Goal: Check status: Check status

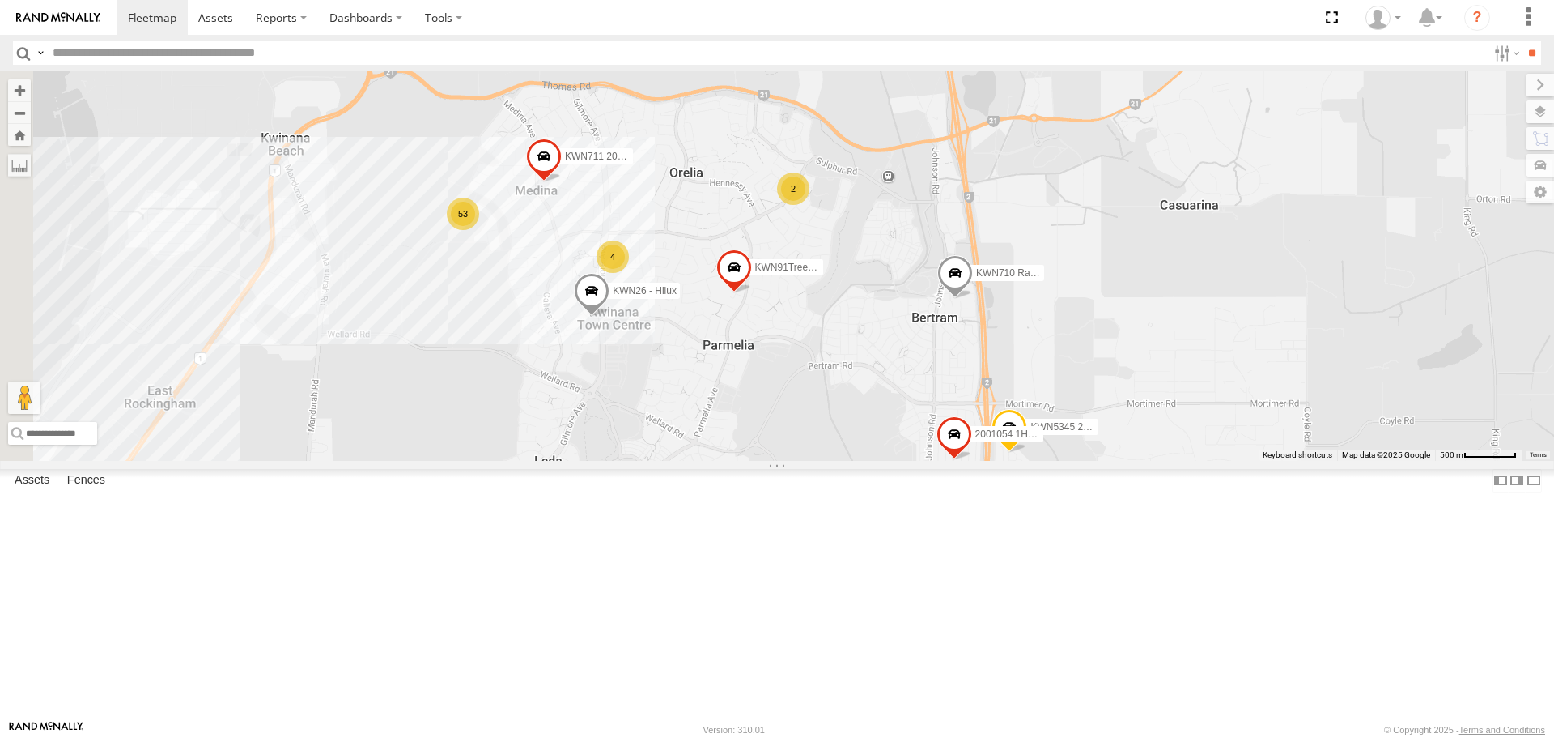
drag, startPoint x: 893, startPoint y: 342, endPoint x: 1091, endPoint y: 473, distance: 237.1
click at [1091, 460] on div "KWN2196 Coor.Project 1IFO858 Coordinator Community Services KWN2198 Coor Rang&C…" at bounding box center [777, 265] width 1554 height 389
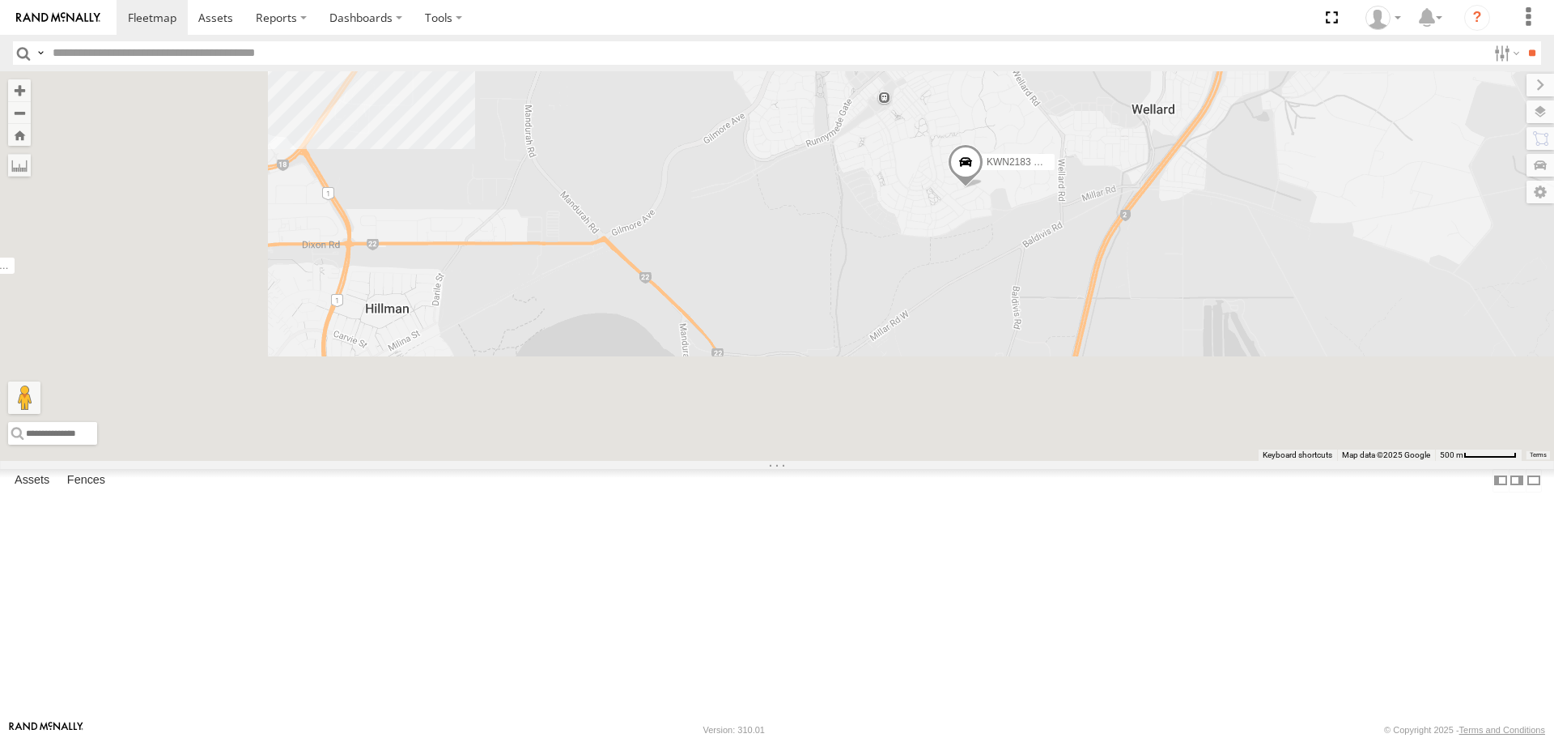
drag, startPoint x: 746, startPoint y: 608, endPoint x: 1057, endPoint y: 164, distance: 541.7
click at [1055, 165] on div "KWN2196 Coor.Project 1IFO858 Coordinator Community Services KWN2198 Coor Rang&C…" at bounding box center [777, 265] width 1554 height 389
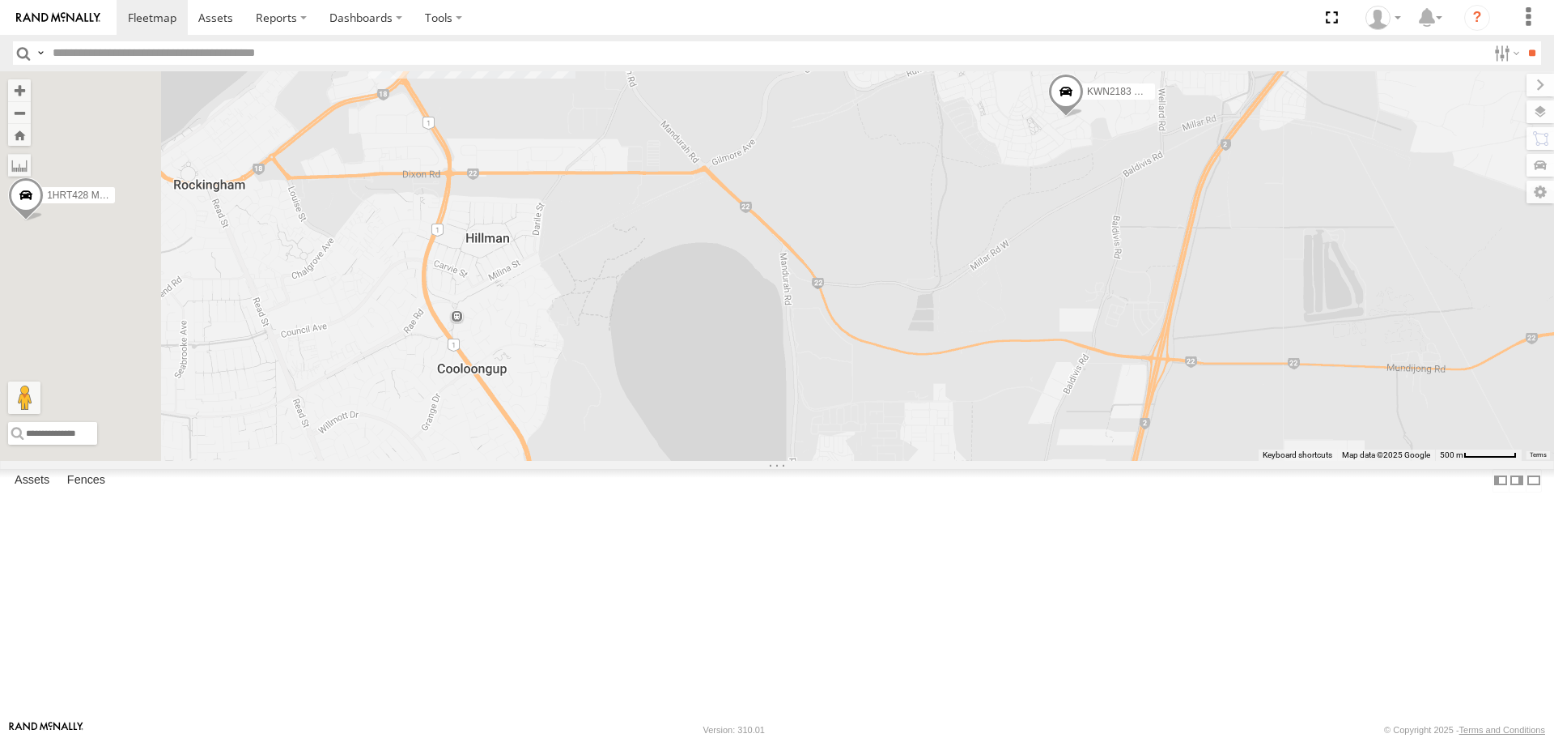
click at [96, 46] on input "text" at bounding box center [766, 52] width 1441 height 23
type input "*****"
click at [1523, 41] on input "**" at bounding box center [1532, 52] width 19 height 23
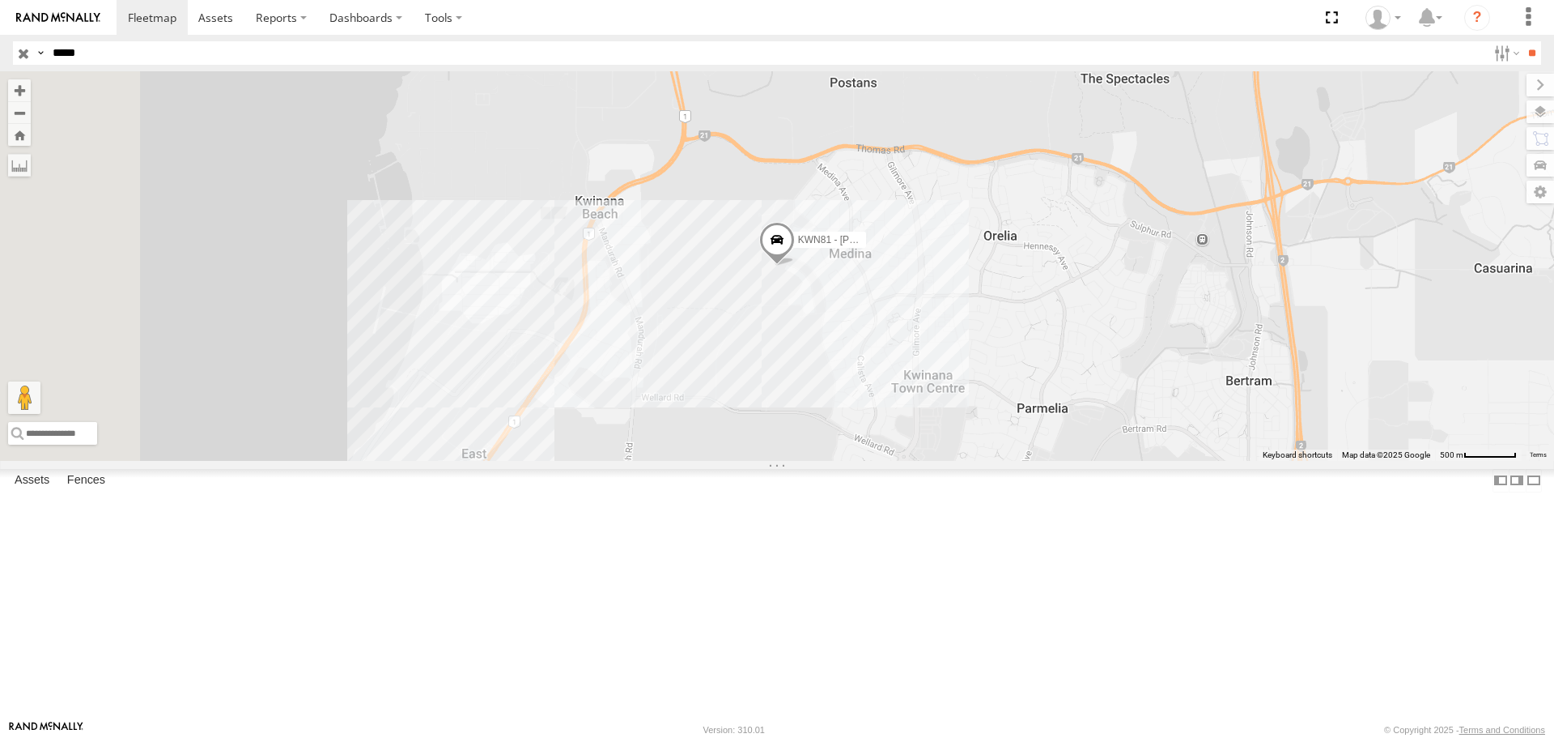
click at [795, 266] on span at bounding box center [777, 245] width 36 height 44
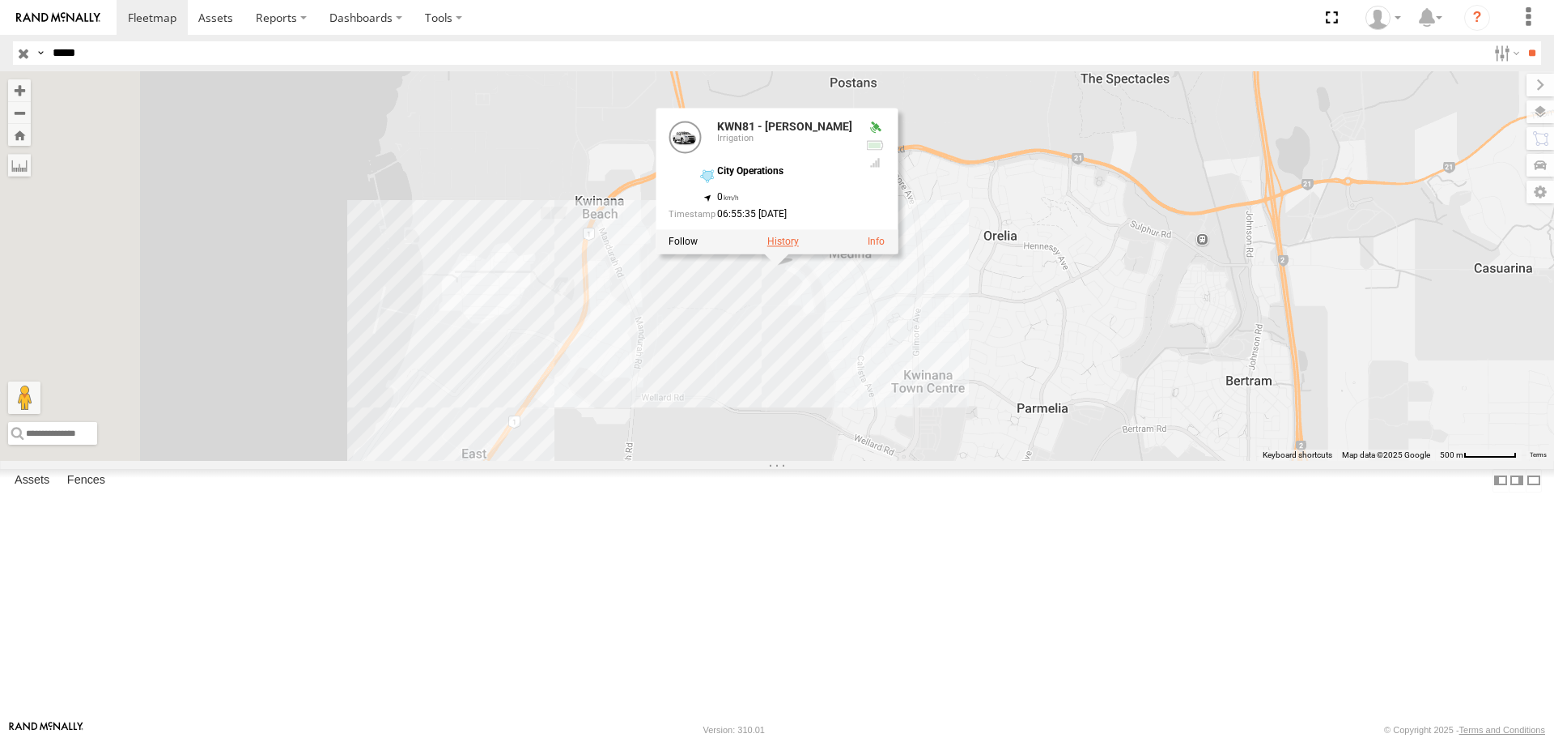
click at [799, 248] on label at bounding box center [784, 241] width 32 height 11
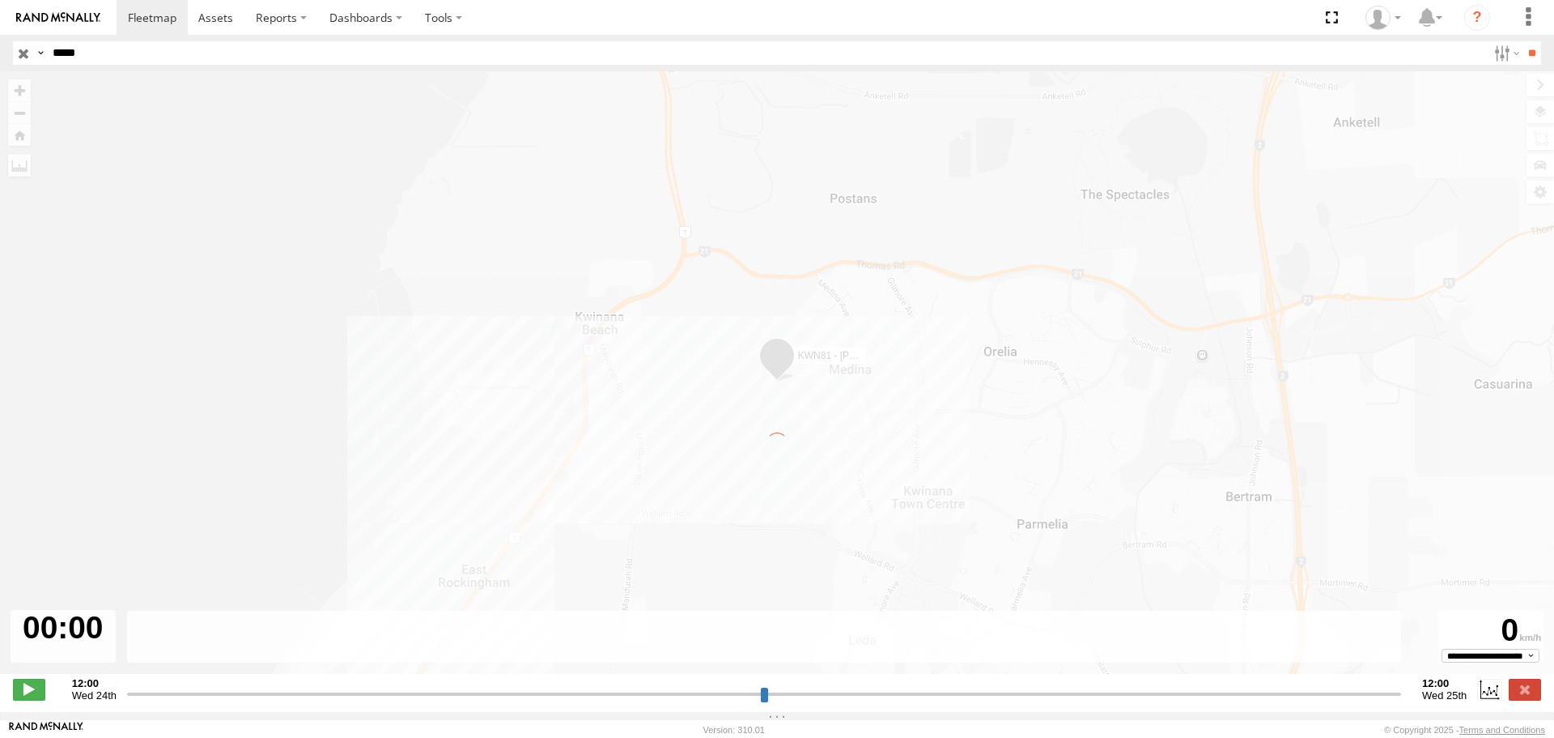
type input "**********"
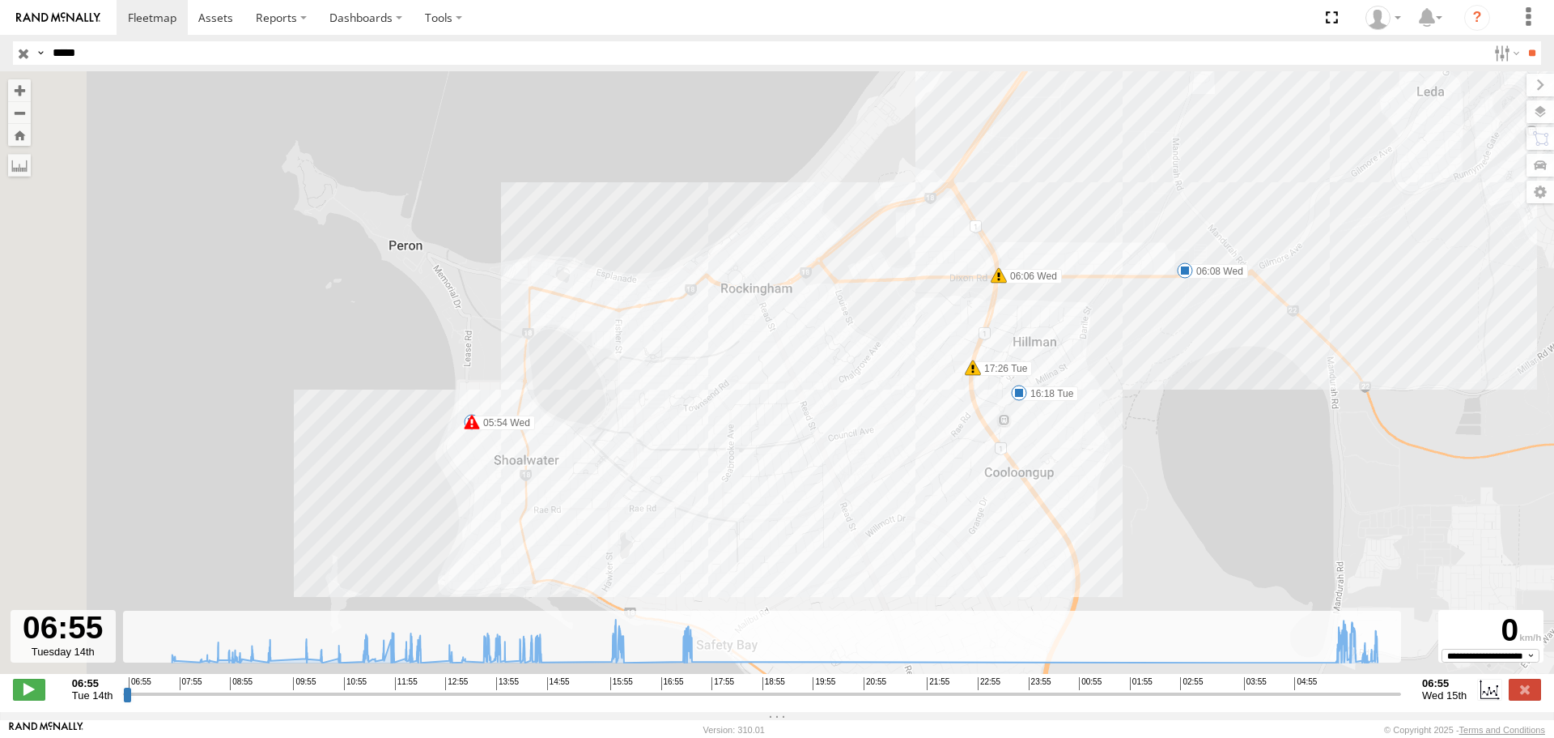
drag, startPoint x: 378, startPoint y: 505, endPoint x: 780, endPoint y: 429, distance: 409.5
click at [780, 429] on div "KWN81 - [PERSON_NAME] 08:06 Tue 10:48 Tue 11:16 Tue 12:21 Tue 13:15 Tue 14:30 T…" at bounding box center [777, 380] width 1554 height 619
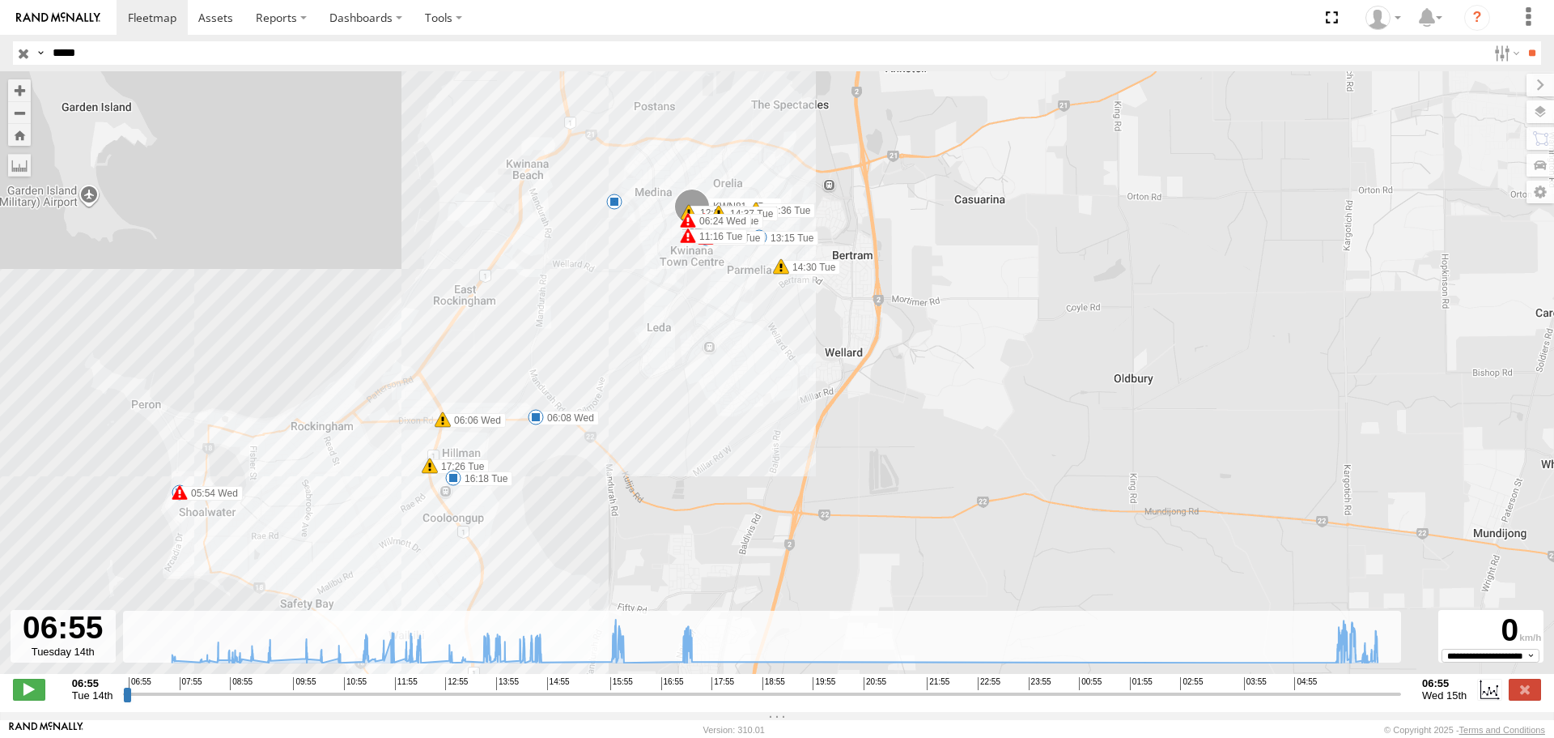
click at [24, 45] on input "button" at bounding box center [23, 52] width 21 height 23
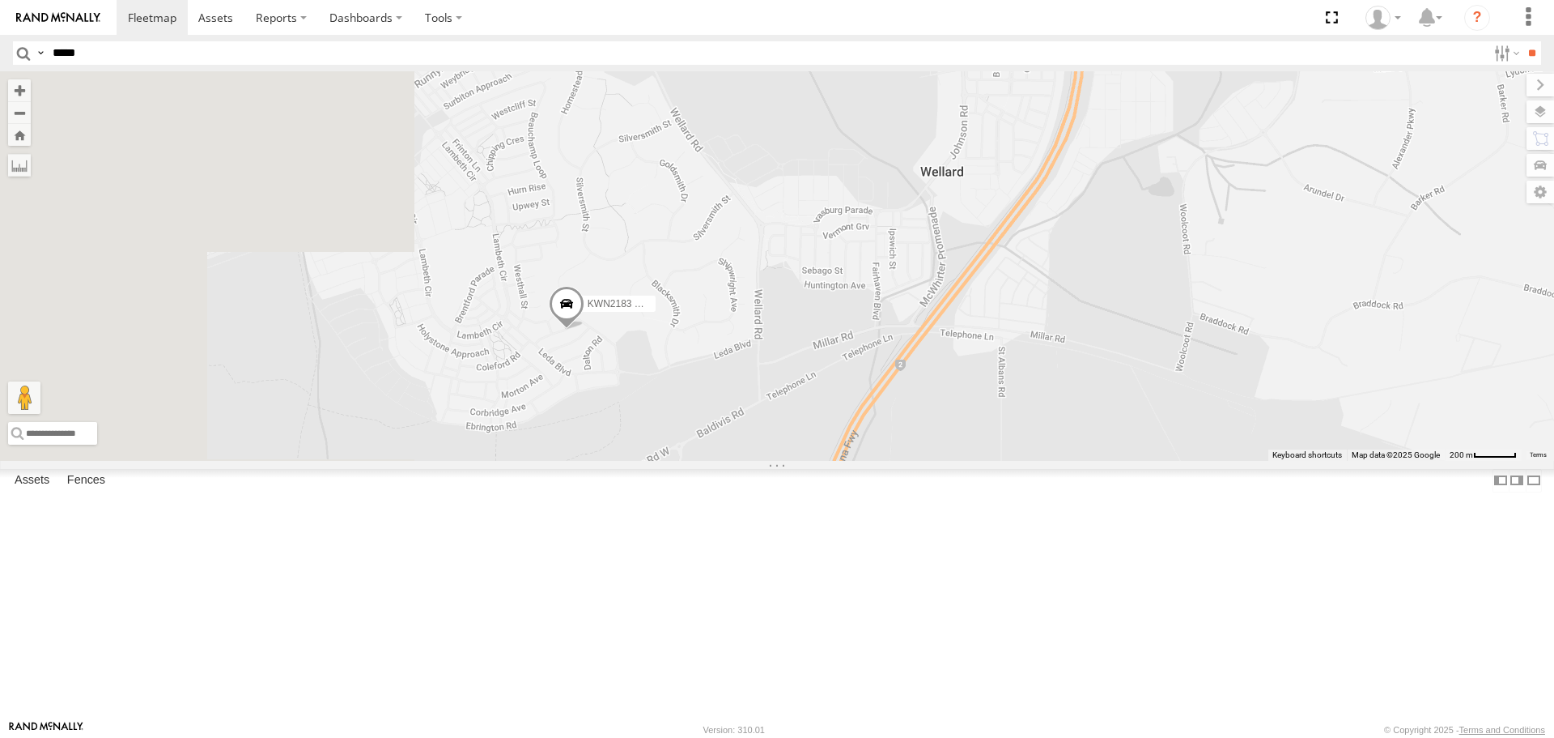
drag, startPoint x: 648, startPoint y: 572, endPoint x: 1084, endPoint y: 246, distance: 544.2
click at [1084, 247] on div "1HRP487 Stat Planner KWN59 Coord Envi&Waste KWN72 Compliance Officer 1HRT428 Ma…" at bounding box center [777, 265] width 1554 height 389
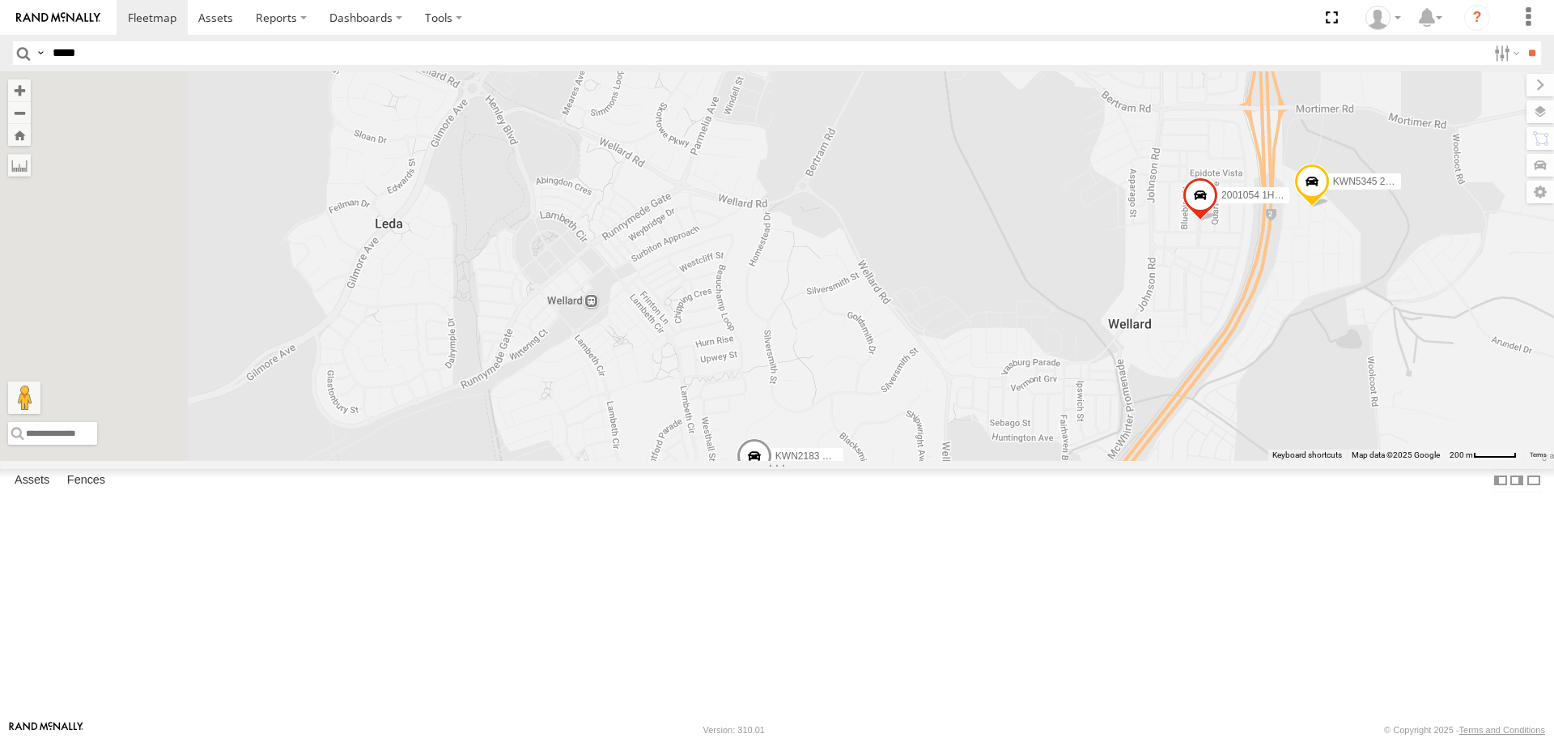
drag, startPoint x: 834, startPoint y: 329, endPoint x: 1004, endPoint y: 623, distance: 340.2
click at [1004, 460] on div "1HRP487 Stat Planner KWN59 Coord Envi&Waste KWN72 Compliance Officer 1HRT428 Ma…" at bounding box center [777, 265] width 1554 height 389
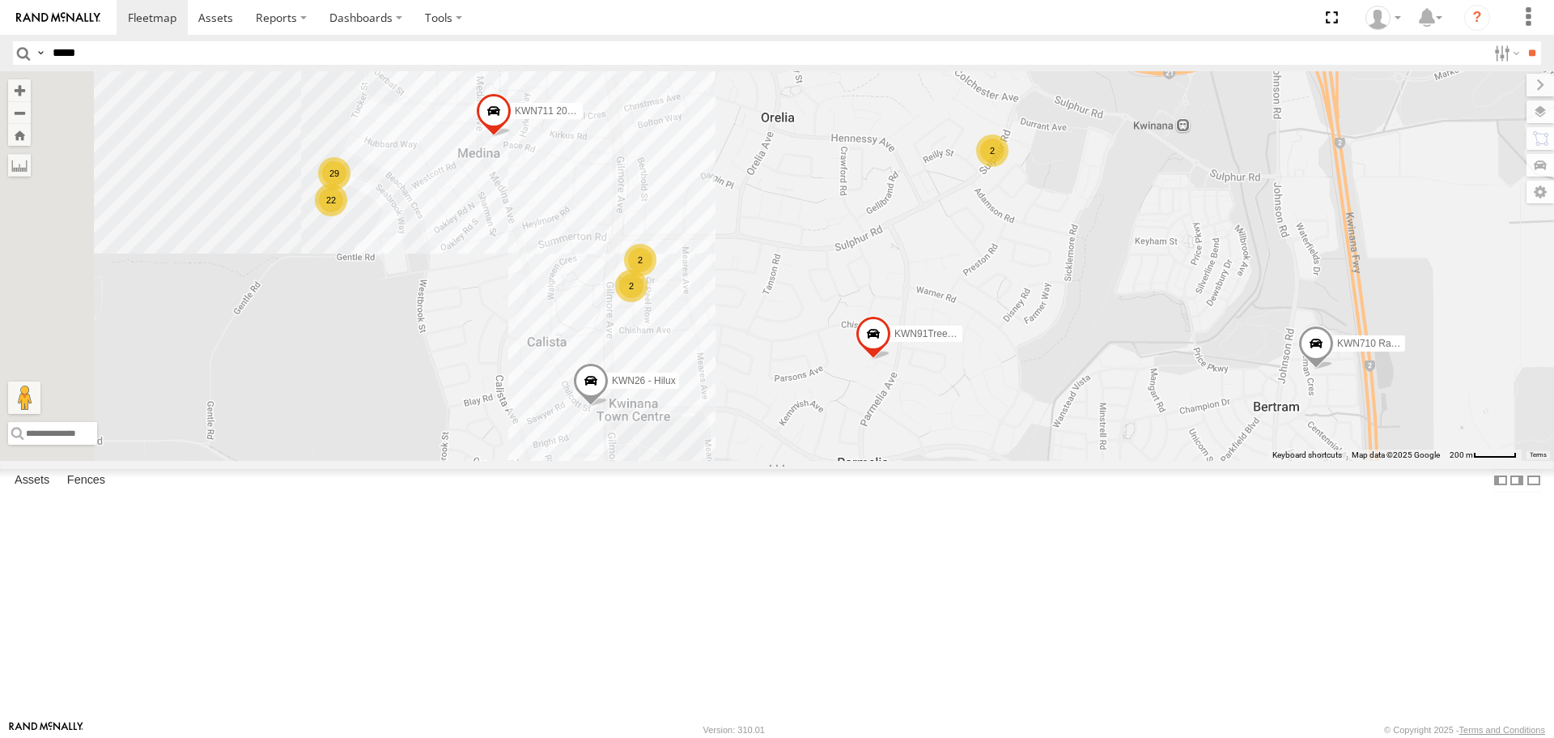
drag, startPoint x: 976, startPoint y: 238, endPoint x: 955, endPoint y: 467, distance: 230.1
click at [955, 460] on div "1HRP487 Stat Planner KWN59 Coord Envi&Waste KWN72 Compliance Officer 1HRT428 Ma…" at bounding box center [777, 265] width 1554 height 389
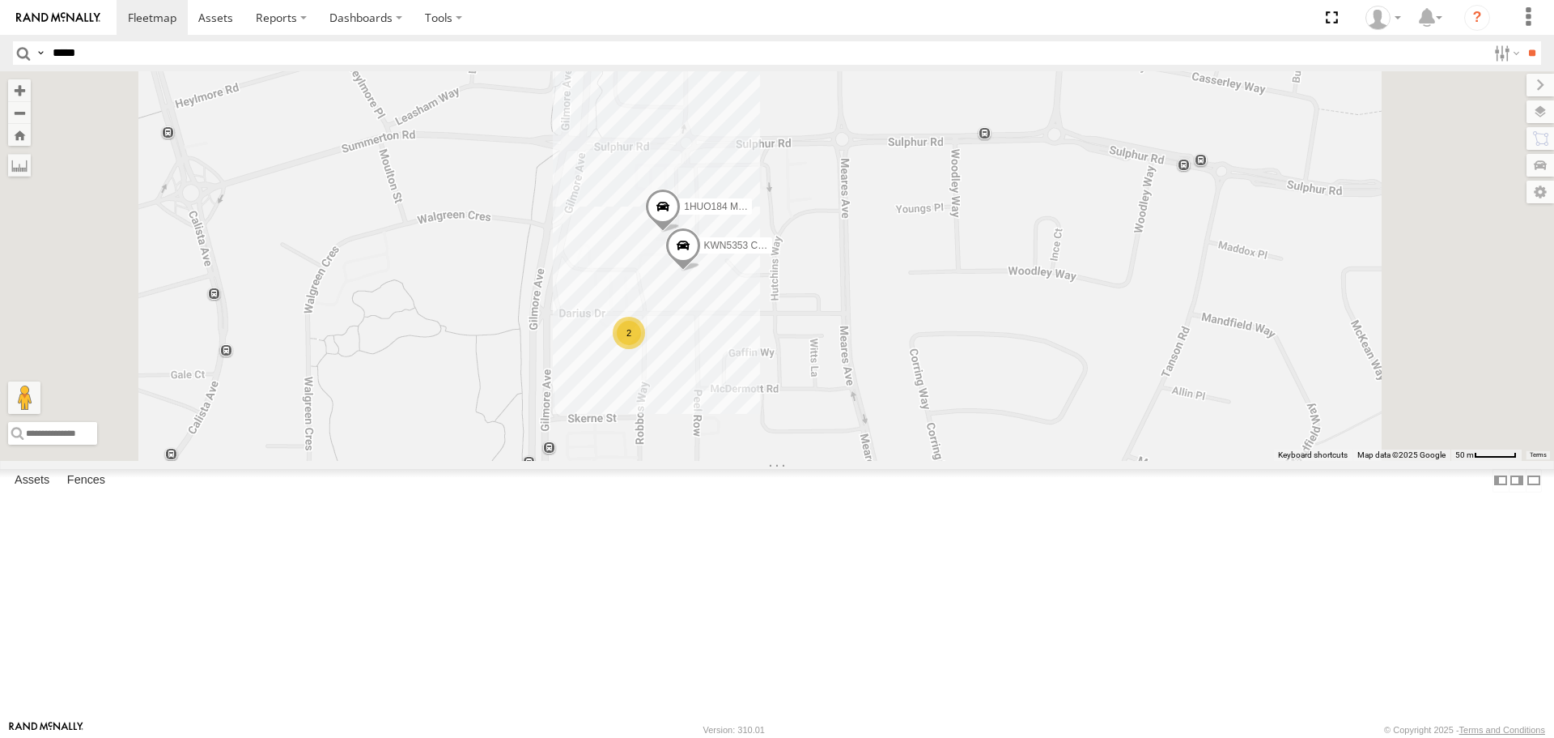
click at [681, 232] on span at bounding box center [663, 211] width 36 height 44
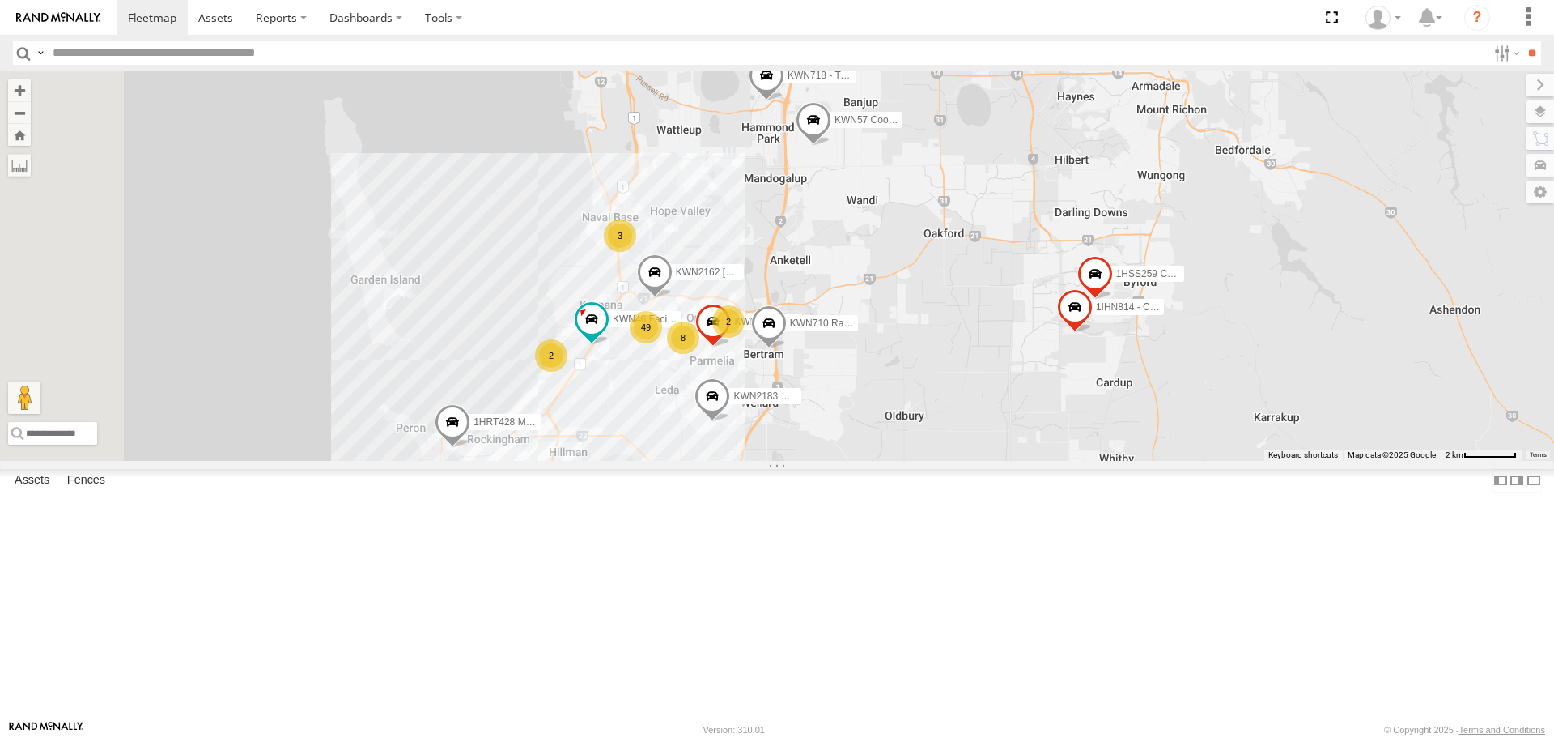
drag, startPoint x: 937, startPoint y: 583, endPoint x: 1037, endPoint y: 349, distance: 254.6
click at [1037, 349] on div "KWN2196 Coor.Project 1IFO858 Coordinator Community Services KWN2198 Coor Rang&C…" at bounding box center [777, 265] width 1554 height 389
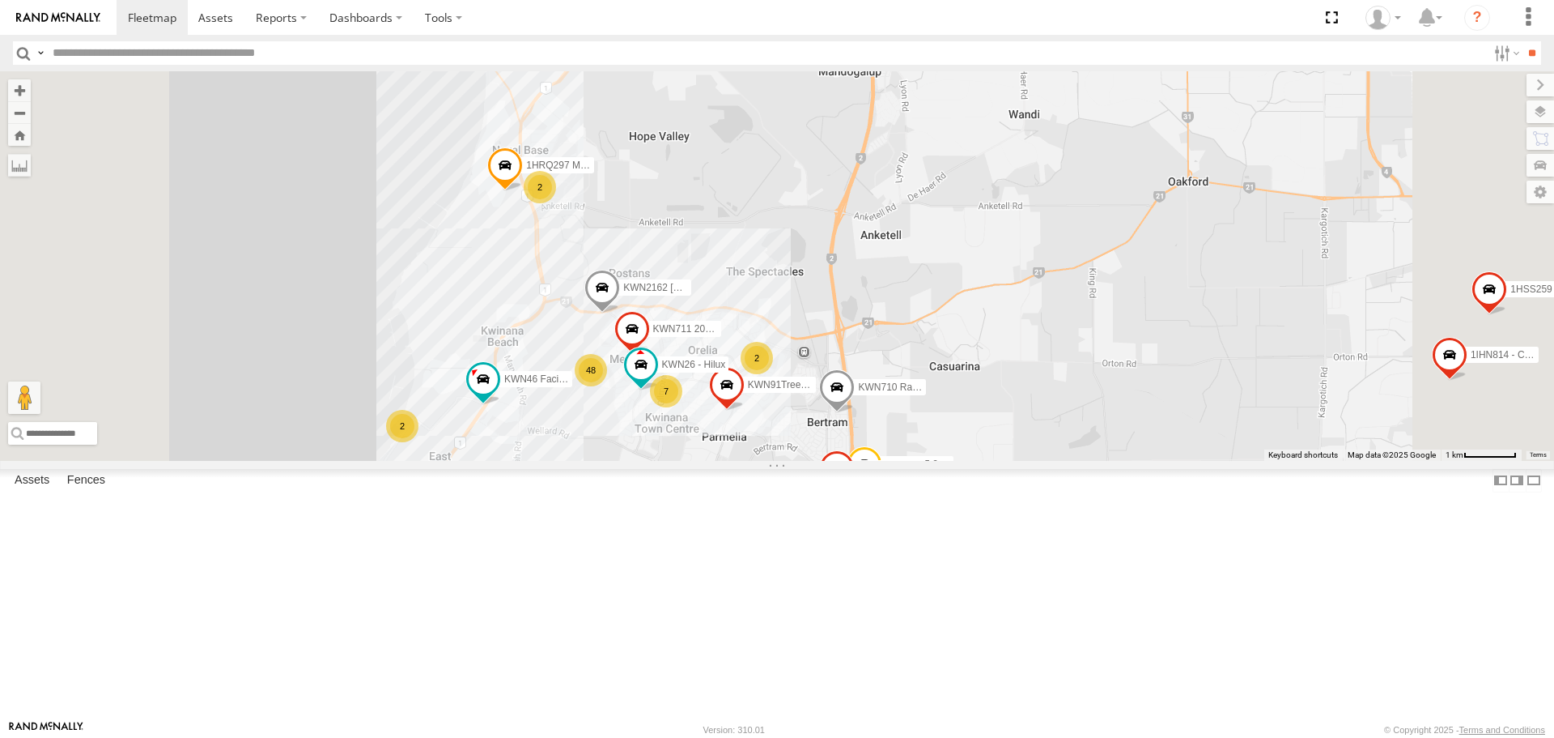
click at [620, 313] on span at bounding box center [603, 292] width 36 height 44
